Goal: Information Seeking & Learning: Check status

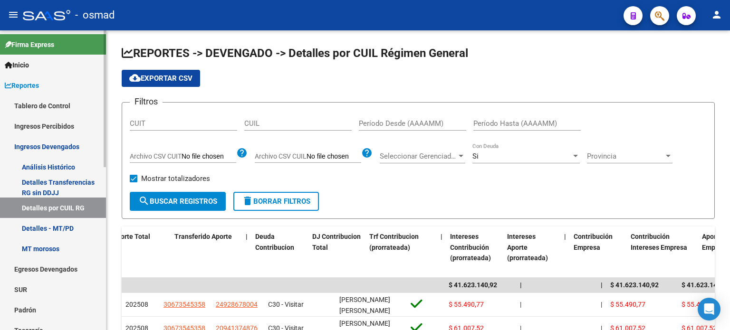
scroll to position [0, 872]
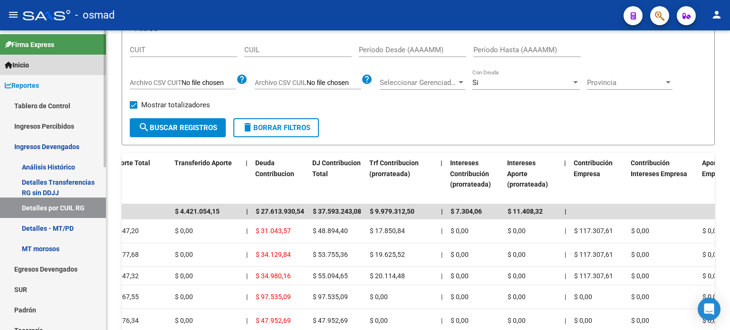
click at [35, 66] on link "Inicio" at bounding box center [53, 65] width 106 height 20
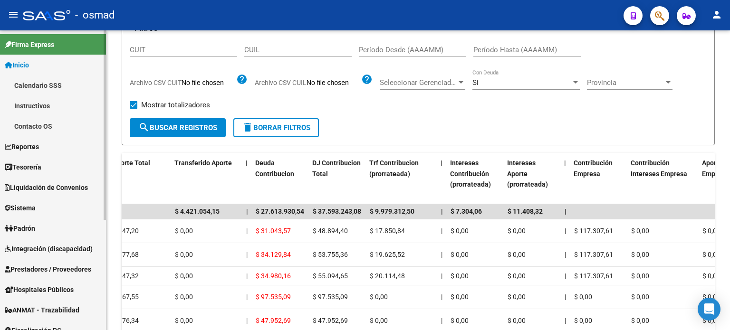
click at [33, 84] on link "Calendario SSS" at bounding box center [53, 85] width 106 height 20
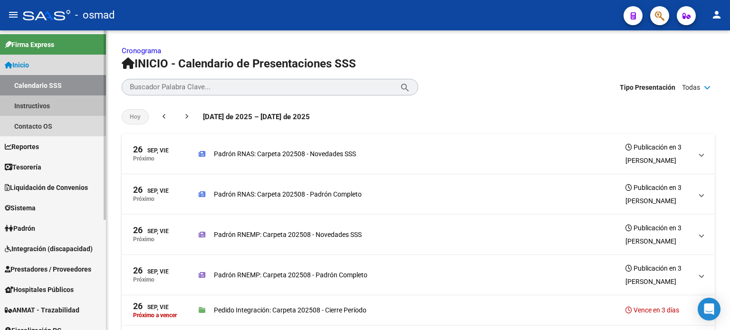
click at [35, 102] on link "Instructivos" at bounding box center [53, 105] width 106 height 20
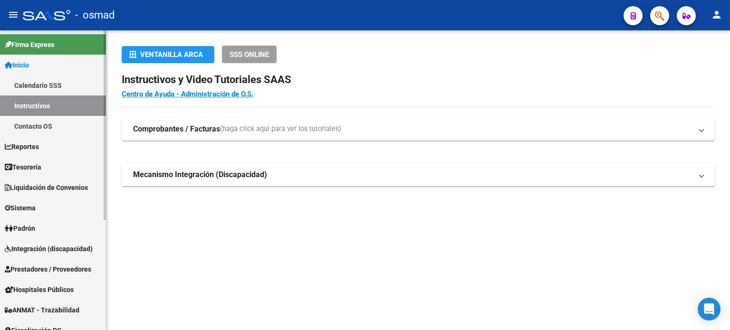
click at [37, 123] on link "Contacto OS" at bounding box center [53, 126] width 106 height 20
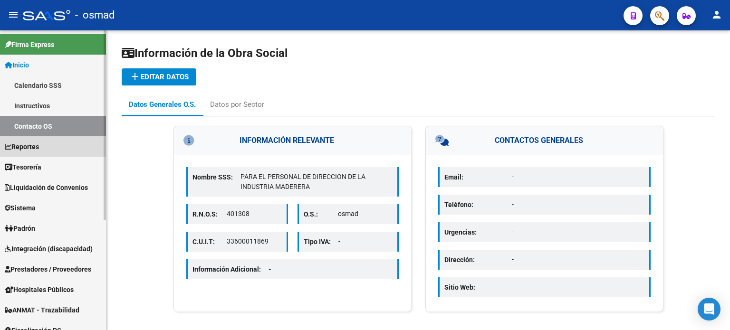
click at [37, 144] on span "Reportes" at bounding box center [22, 147] width 34 height 10
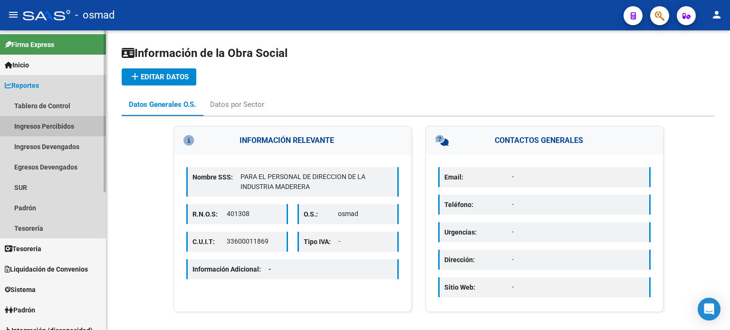
click at [52, 124] on link "Ingresos Percibidos" at bounding box center [53, 126] width 106 height 20
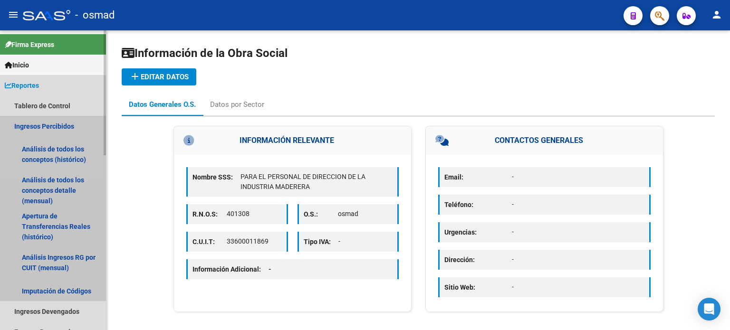
click at [52, 124] on link "Ingresos Percibidos" at bounding box center [53, 126] width 106 height 20
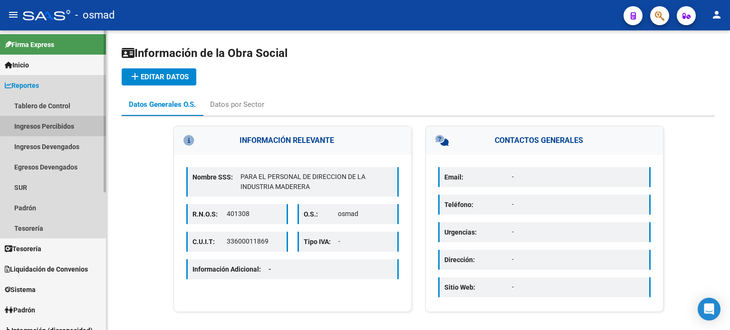
click at [52, 124] on link "Ingresos Percibidos" at bounding box center [53, 126] width 106 height 20
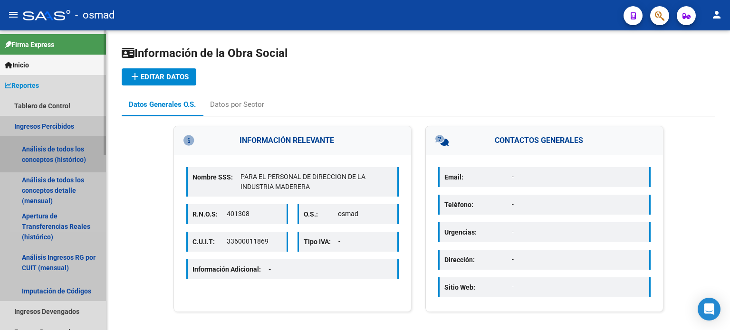
click at [50, 151] on link "Análisis de todos los conceptos (histórico)" at bounding box center [53, 154] width 106 height 36
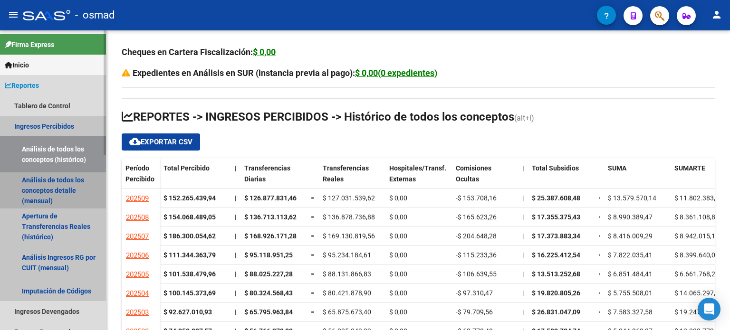
click at [51, 181] on link "Análisis de todos los conceptos detalle (mensual)" at bounding box center [53, 190] width 106 height 36
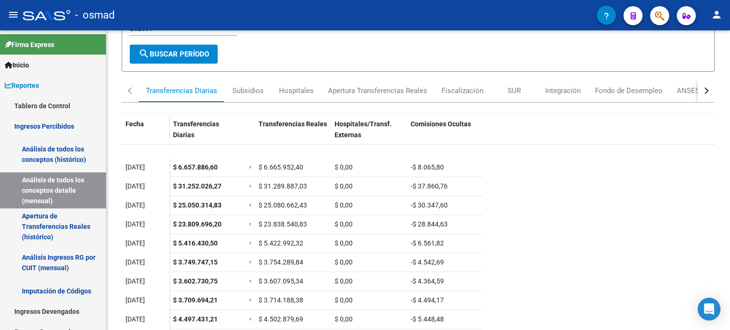
scroll to position [137, 0]
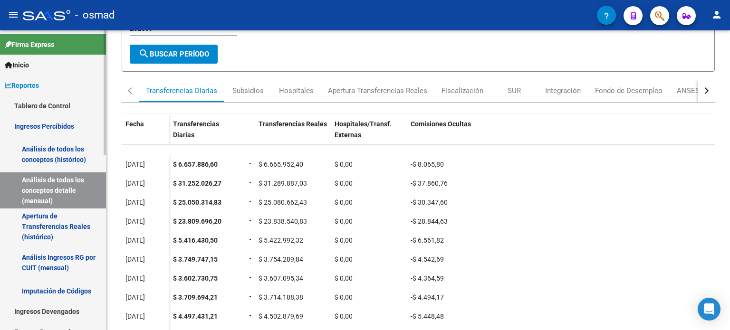
click at [39, 225] on link "Apertura de Transferencias Reales (histórico)" at bounding box center [53, 226] width 106 height 36
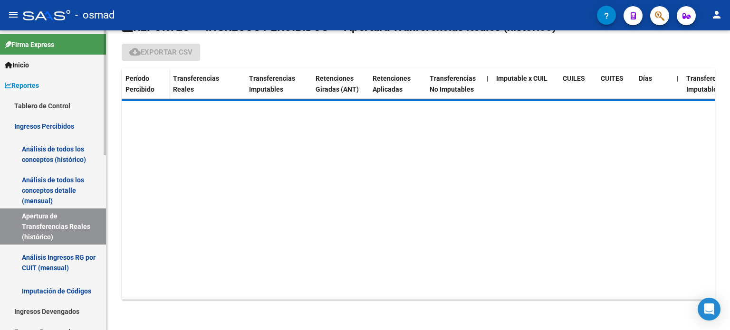
scroll to position [25, 0]
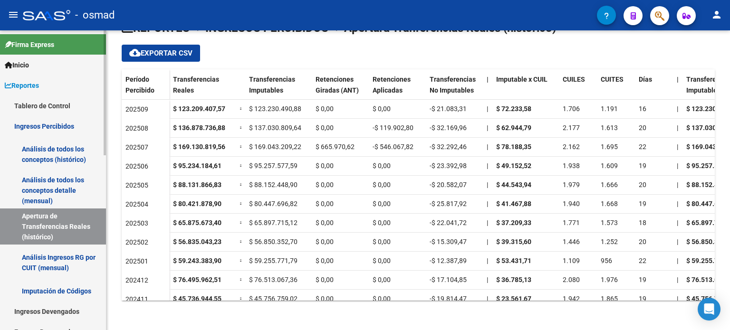
click at [78, 259] on link "Análisis Ingresos RG por CUIT (mensual)" at bounding box center [53, 263] width 106 height 36
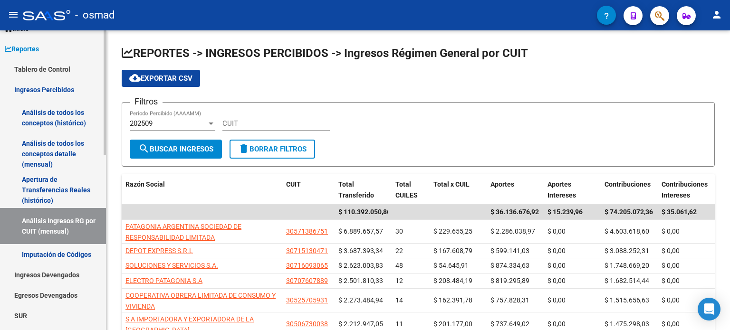
scroll to position [95, 0]
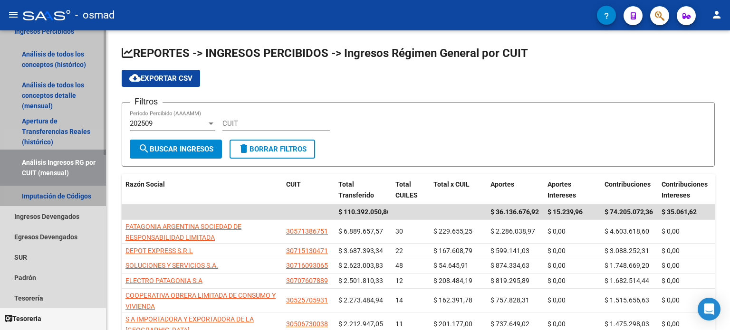
click at [68, 193] on link "Imputación de Códigos" at bounding box center [53, 196] width 106 height 20
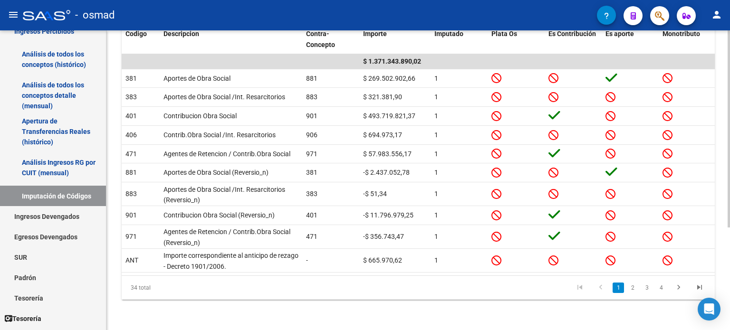
scroll to position [156, 0]
click at [60, 217] on link "Ingresos Devengados" at bounding box center [53, 216] width 106 height 20
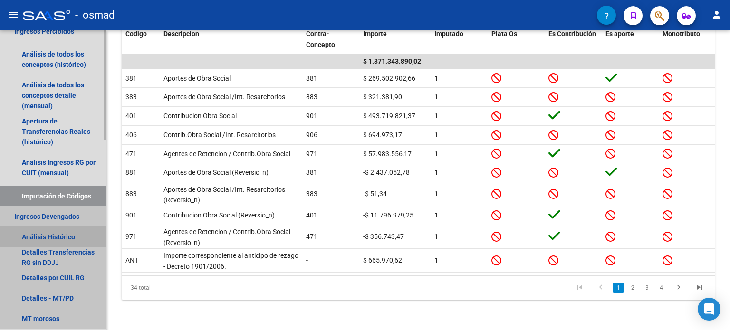
click at [61, 237] on link "Análisis Histórico" at bounding box center [53, 237] width 106 height 20
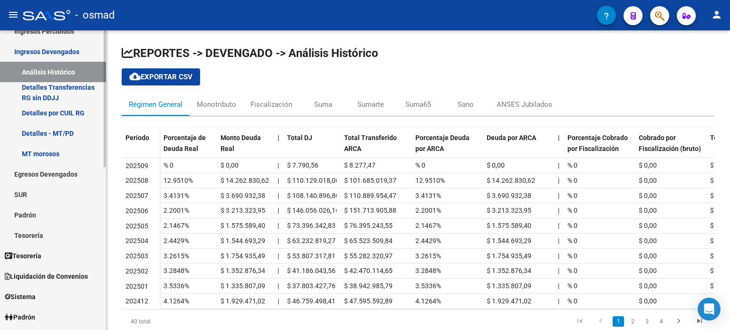
scroll to position [47, 0]
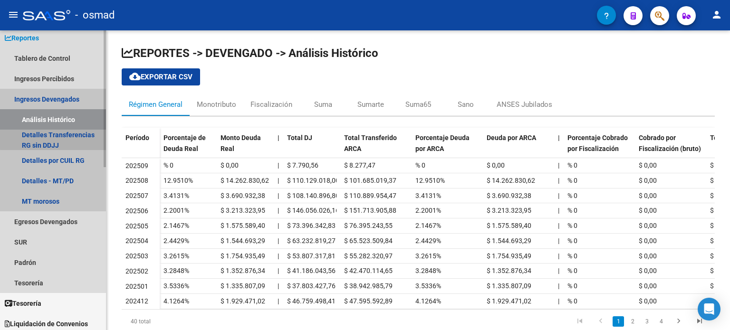
click at [55, 139] on link "Detalles Transferencias RG sin DDJJ" at bounding box center [53, 140] width 106 height 20
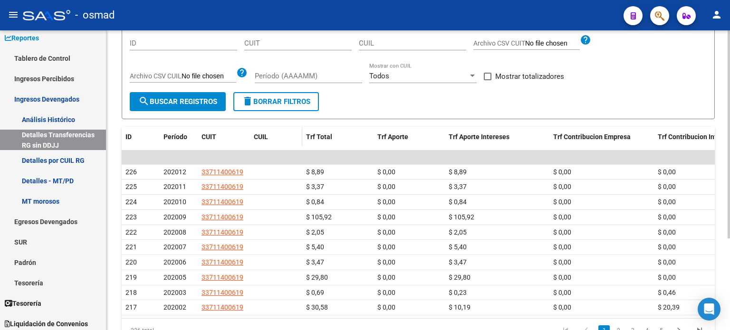
scroll to position [132, 0]
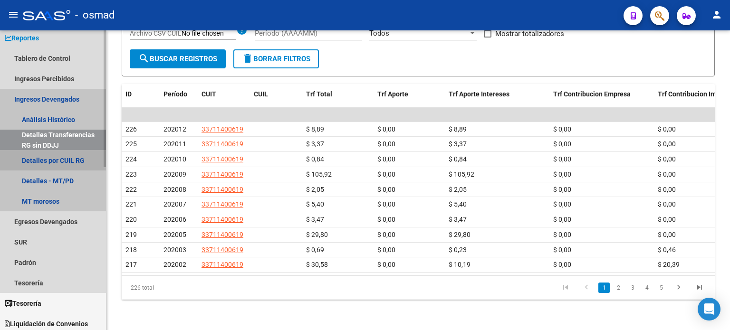
click at [33, 162] on link "Detalles por CUIL RG" at bounding box center [53, 160] width 106 height 20
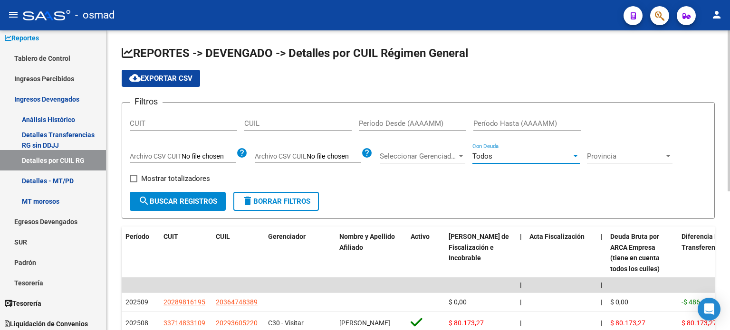
click at [573, 154] on div at bounding box center [575, 156] width 9 height 8
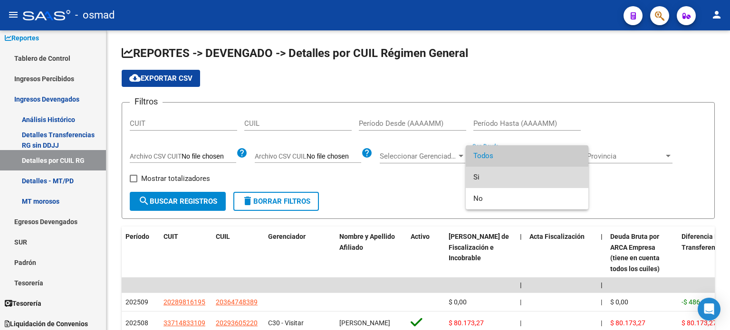
click at [485, 178] on span "Si" at bounding box center [526, 177] width 107 height 21
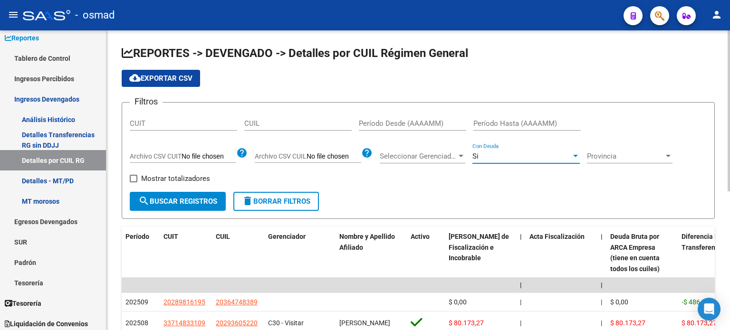
click at [131, 176] on span at bounding box center [134, 179] width 8 height 8
click at [133, 182] on input "Mostrar totalizadores" at bounding box center [133, 182] width 0 height 0
checkbox input "true"
click at [169, 199] on span "search Buscar Registros" at bounding box center [177, 201] width 79 height 9
